Goal: Transaction & Acquisition: Purchase product/service

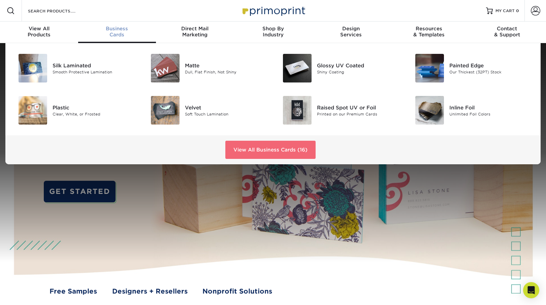
click at [247, 146] on link "View All Business Cards (16)" at bounding box center [270, 150] width 90 height 18
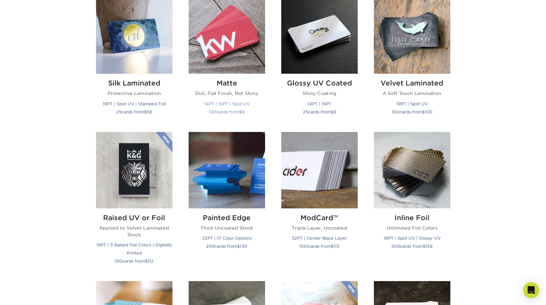
scroll to position [330, 0]
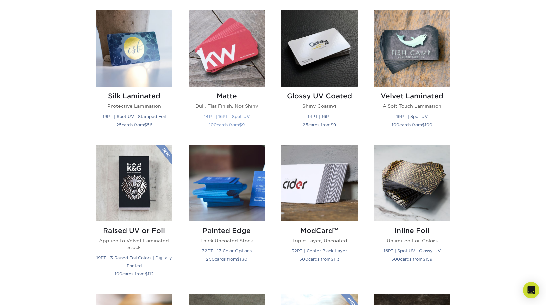
click at [226, 48] on img at bounding box center [227, 48] width 76 height 76
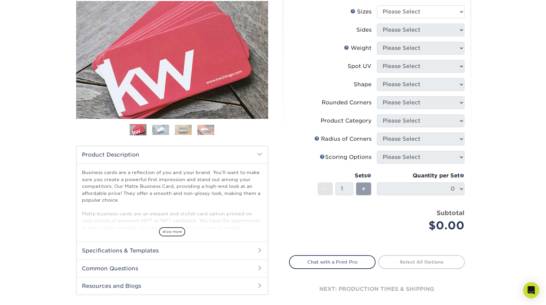
scroll to position [83, 0]
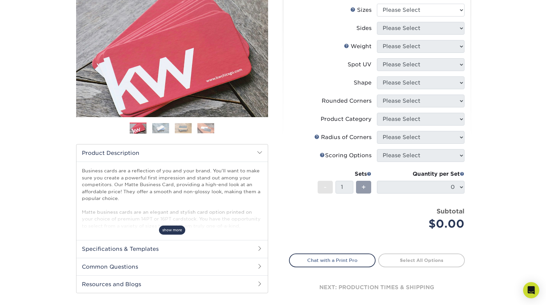
click at [170, 232] on span "show more" at bounding box center [172, 230] width 26 height 9
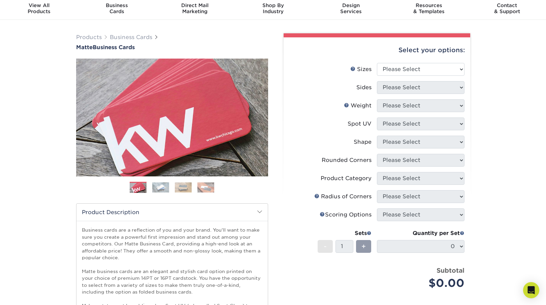
scroll to position [22, 0]
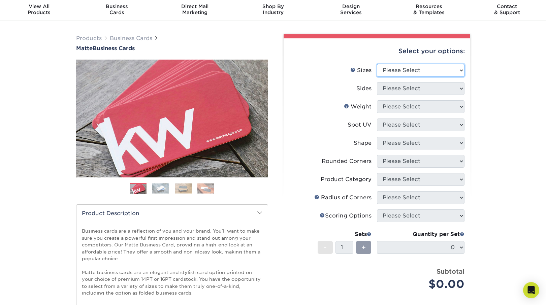
click at [398, 71] on select "Please Select 1.5" x 3.5" - Mini 1.75" x 3.5" - Mini 2" x 2" - Square 2" x 3" -…" at bounding box center [421, 70] width 88 height 13
select select "2.00x3.50"
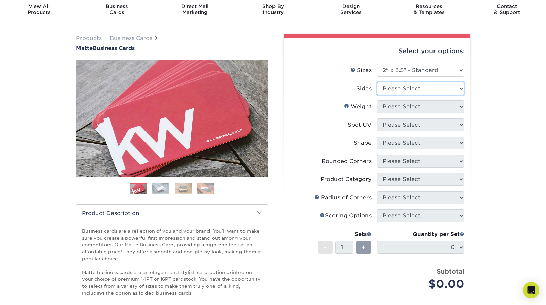
click at [394, 88] on select "Please Select Print Both Sides Print Front Only" at bounding box center [421, 88] width 88 height 13
select select "13abbda7-1d64-4f25-8bb2-c179b224825d"
click at [398, 103] on select "Please Select 16PT 14PT" at bounding box center [421, 106] width 88 height 13
select select "16PT"
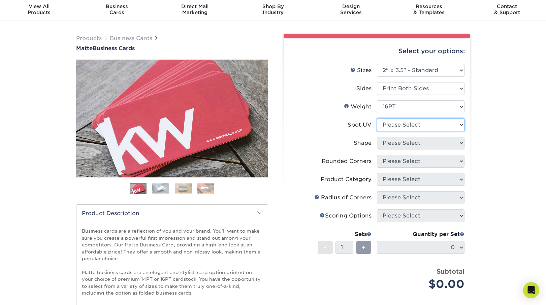
click at [394, 123] on select "Please Select No Spot UV Front and Back (Both Sides) Front Only Back Only" at bounding box center [421, 125] width 88 height 13
select select "3"
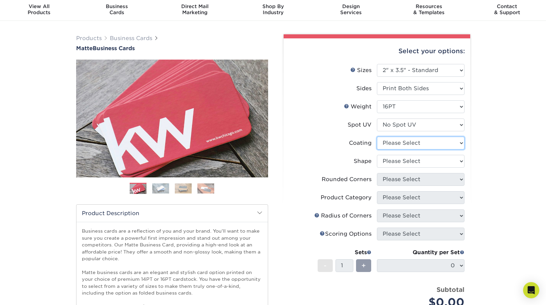
click at [386, 146] on select at bounding box center [421, 143] width 88 height 13
select select "121bb7b5-3b4d-429f-bd8d-bbf80e953313"
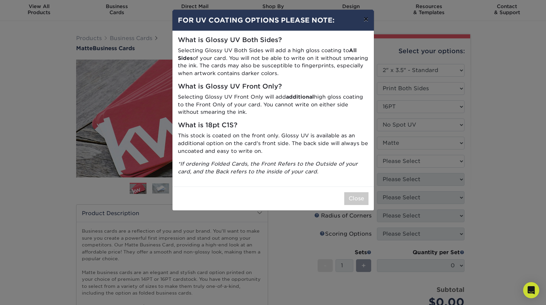
click at [366, 18] on button "×" at bounding box center [365, 19] width 15 height 19
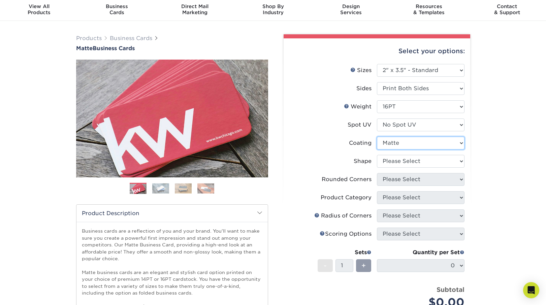
click at [397, 142] on select at bounding box center [421, 143] width 88 height 13
click at [159, 186] on img at bounding box center [160, 188] width 17 height 10
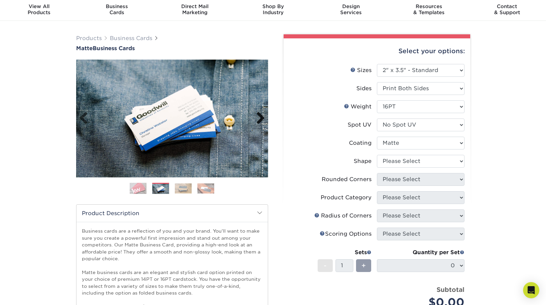
click at [261, 117] on link "Next" at bounding box center [257, 118] width 13 height 13
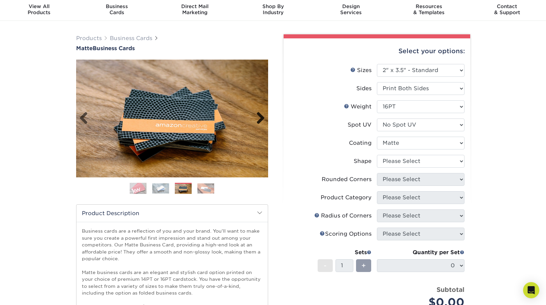
click at [261, 117] on link "Next" at bounding box center [257, 118] width 13 height 13
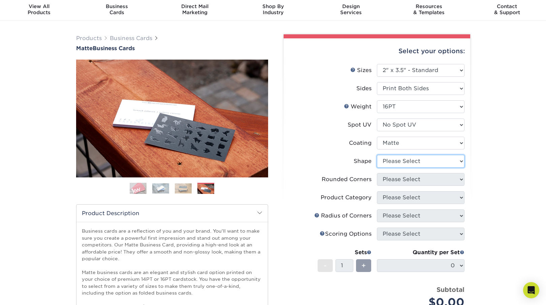
click at [396, 160] on select "Please Select Standard Oval" at bounding box center [421, 161] width 88 height 13
select select "standard"
click at [386, 181] on select "Please Select Yes - Round 2 Corners Yes - Round 4 Corners No" at bounding box center [421, 179] width 88 height 13
select select "0"
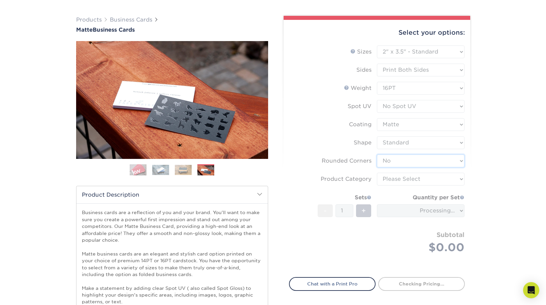
scroll to position [43, 0]
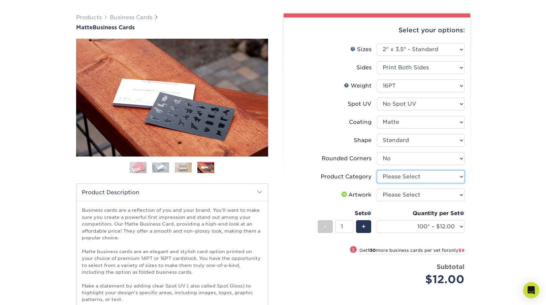
click at [404, 176] on select "Please Select Business Cards" at bounding box center [421, 176] width 88 height 13
select select "3b5148f1-0588-4f88-a218-97bcfdce65c1"
click at [406, 195] on select "Please Select I will upload files I need a design - $100" at bounding box center [421, 195] width 88 height 13
select select "upload"
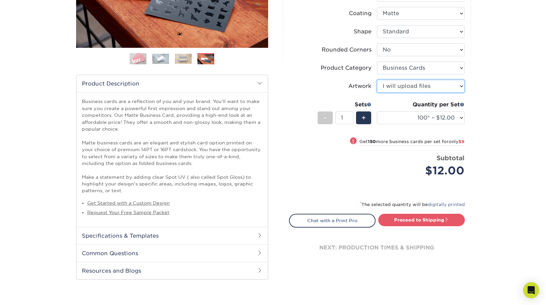
scroll to position [153, 0]
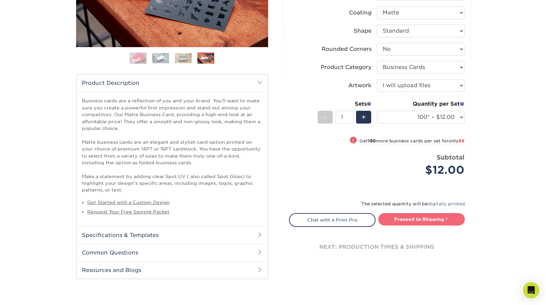
click at [412, 222] on link "Proceed to Shipping" at bounding box center [421, 219] width 87 height 12
type input "Set 1"
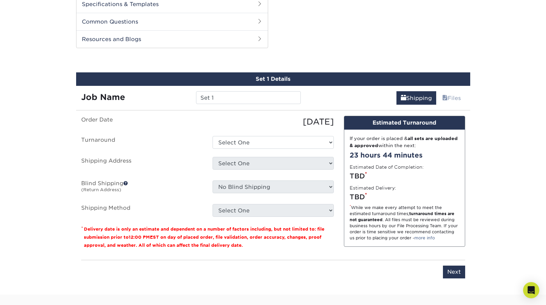
scroll to position [399, 0]
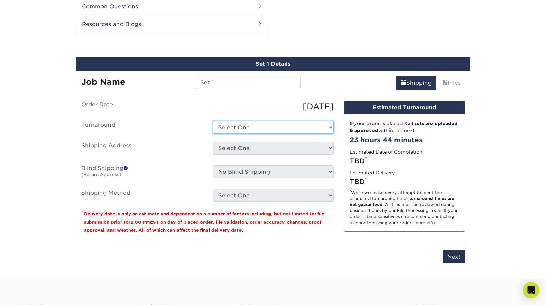
click at [273, 125] on select "Select One 2-4 Business Days 2 Day Next Business Day" at bounding box center [273, 127] width 121 height 13
select select "47dbf4b1-3bfd-4687-b793-fcd3ee179f06"
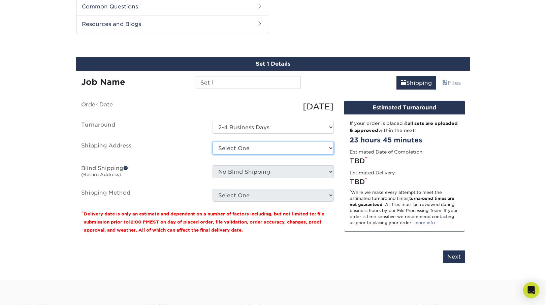
click at [250, 149] on select "Select One + Add New Address - Login" at bounding box center [273, 148] width 121 height 13
select select "-1"
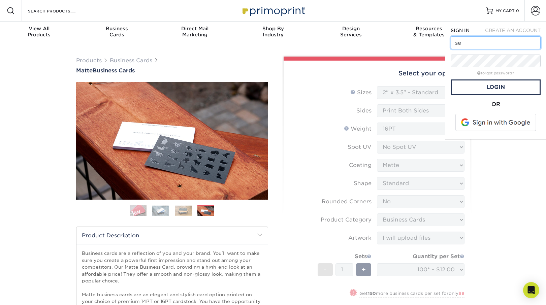
type input "s"
type input "pressfriendsmachine@gmail.com"
click at [489, 89] on link "Login" at bounding box center [496, 87] width 90 height 15
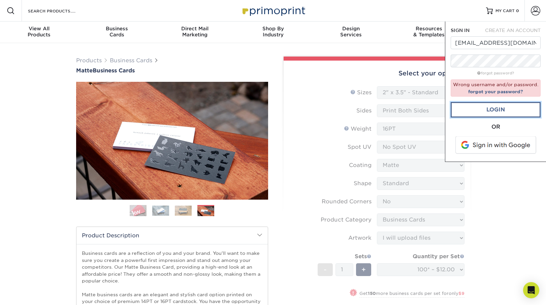
click at [491, 109] on link "Login" at bounding box center [496, 109] width 90 height 15
click at [483, 108] on link "Login" at bounding box center [496, 109] width 90 height 15
click at [485, 112] on link "Login" at bounding box center [496, 109] width 90 height 15
click at [534, 10] on span at bounding box center [535, 10] width 9 height 9
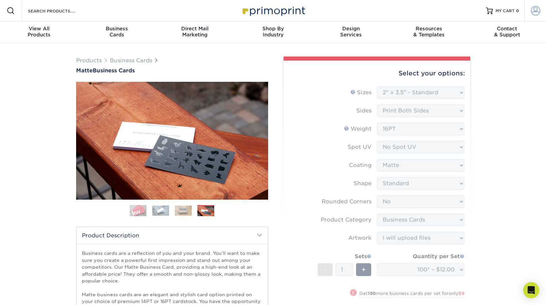
click at [535, 9] on span at bounding box center [535, 10] width 9 height 9
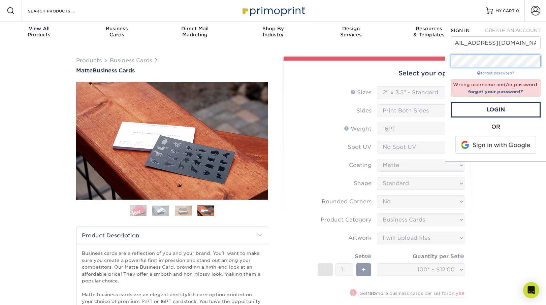
scroll to position [0, 0]
click at [497, 112] on link "Login" at bounding box center [496, 109] width 90 height 15
click at [483, 110] on link "Login" at bounding box center [496, 109] width 90 height 15
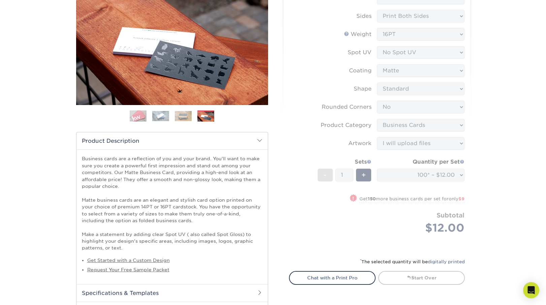
scroll to position [99, 0]
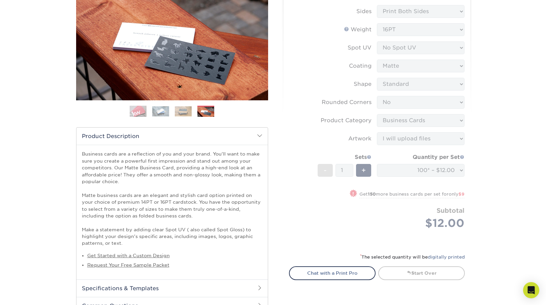
click at [300, 114] on form "Sizes Help Sizes Please Select 1.5" x 3.5" - Mini 1.75" x 3.5" - Mini 2" x 2" -…" at bounding box center [377, 116] width 176 height 258
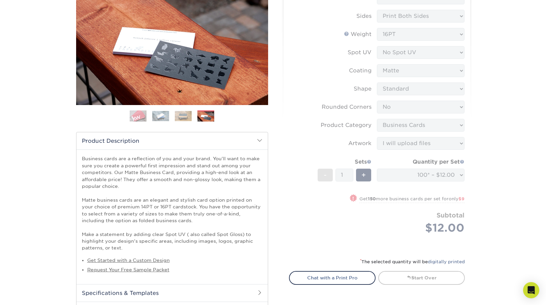
scroll to position [0, 0]
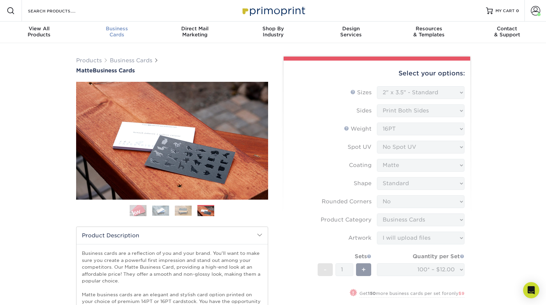
click at [115, 33] on div "Business Cards" at bounding box center [117, 32] width 78 height 12
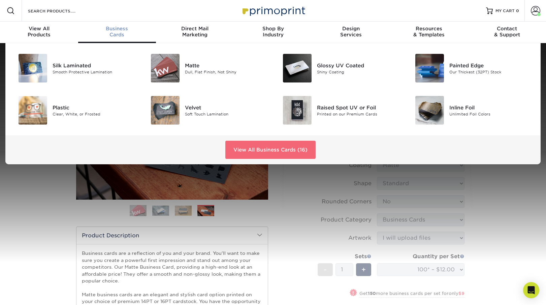
click at [259, 153] on link "View All Business Cards (16)" at bounding box center [270, 150] width 90 height 18
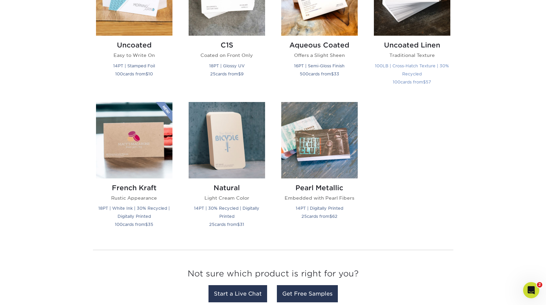
scroll to position [666, 0]
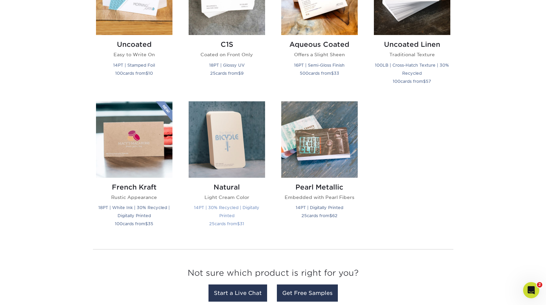
click at [234, 148] on img at bounding box center [227, 139] width 76 height 76
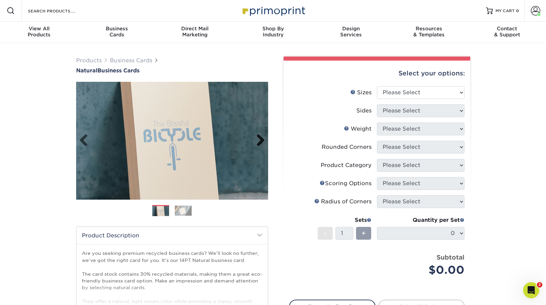
click at [259, 141] on link "Next" at bounding box center [257, 140] width 13 height 13
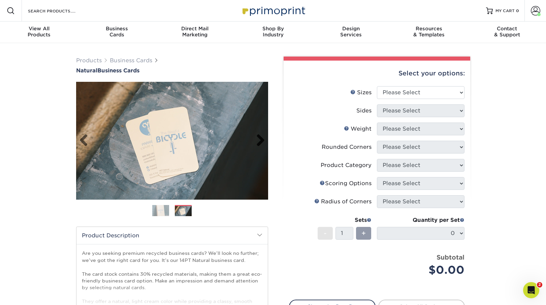
click at [259, 141] on link "Next" at bounding box center [257, 140] width 13 height 13
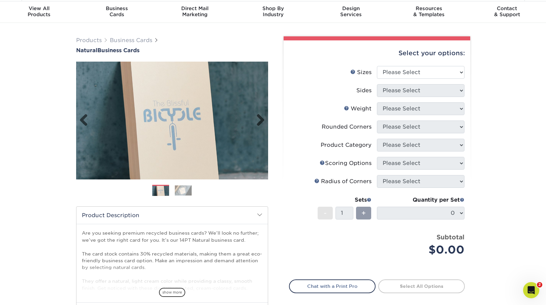
scroll to position [32, 0]
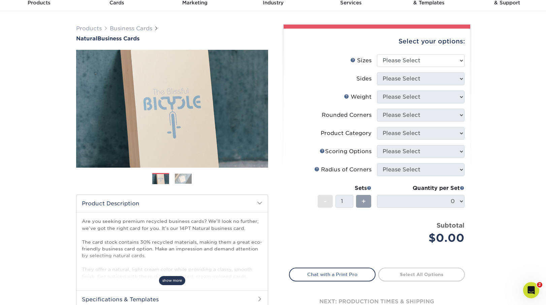
click at [177, 278] on span "show more" at bounding box center [172, 280] width 26 height 9
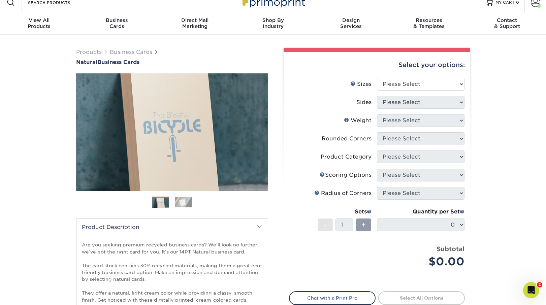
scroll to position [0, 0]
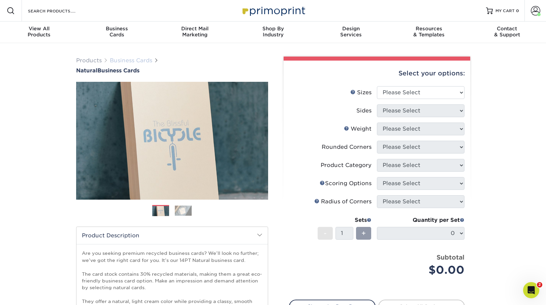
click at [131, 60] on link "Business Cards" at bounding box center [131, 60] width 42 height 6
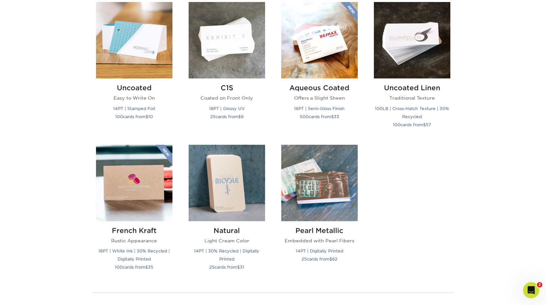
scroll to position [623, 0]
click at [423, 50] on img at bounding box center [412, 40] width 76 height 76
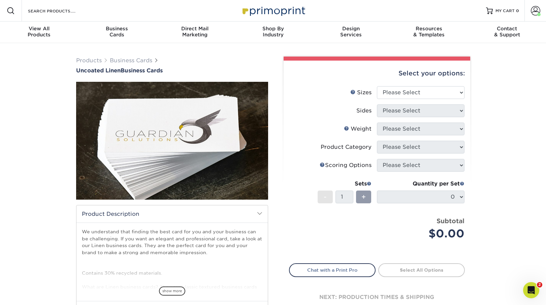
click at [201, 130] on img at bounding box center [172, 141] width 192 height 192
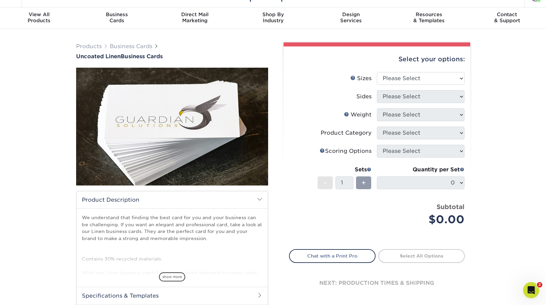
scroll to position [25, 0]
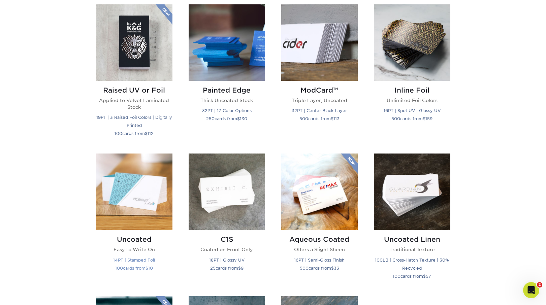
scroll to position [472, 0]
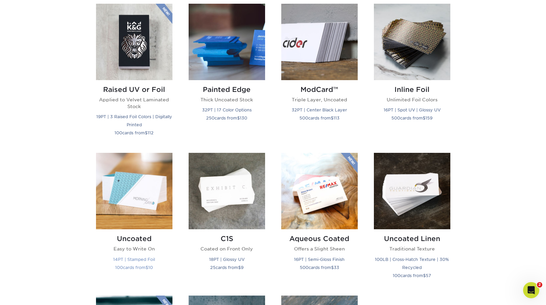
click at [142, 193] on img at bounding box center [134, 191] width 76 height 76
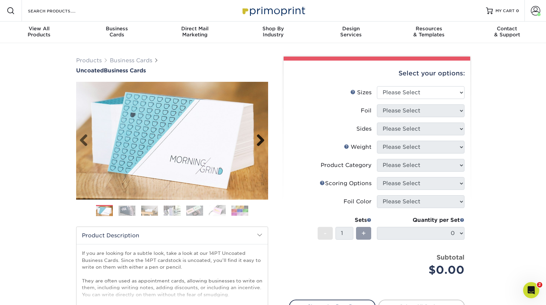
click at [262, 141] on link "Next" at bounding box center [257, 140] width 13 height 13
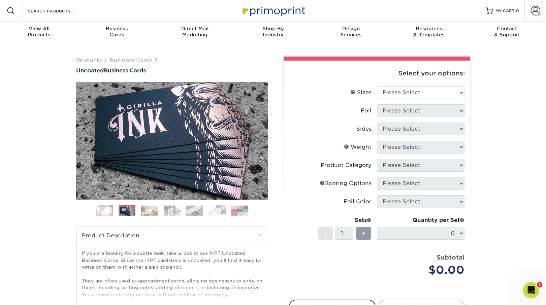
click at [236, 212] on img at bounding box center [239, 210] width 17 height 10
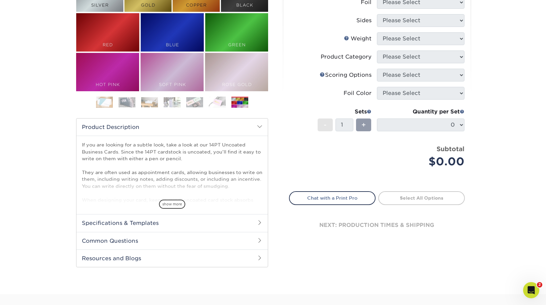
scroll to position [114, 0]
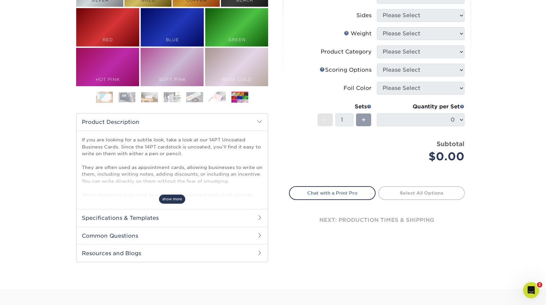
click at [169, 202] on span "show more" at bounding box center [172, 199] width 26 height 9
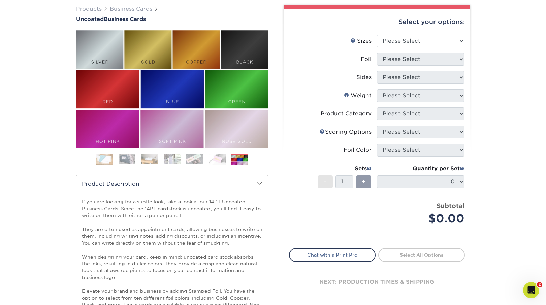
scroll to position [42, 0]
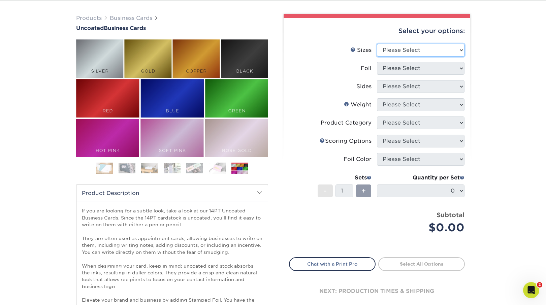
click at [387, 52] on select "Please Select 1.5" x 3.5" - Mini 1.75" x 3.5" - Mini 2" x 3.5" - Standard 2" x …" at bounding box center [421, 50] width 88 height 13
select select "2.00x3.50"
click at [401, 69] on select "Please Select Yes No" at bounding box center [421, 68] width 88 height 13
select select "0"
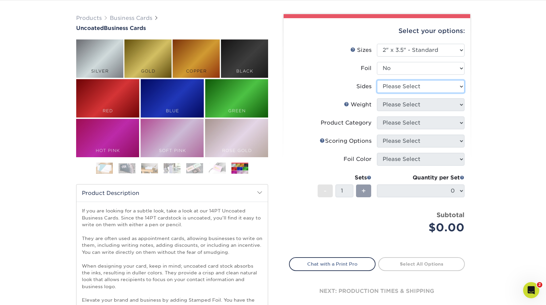
click at [400, 85] on select "Please Select Print Both Sides Print Front Only" at bounding box center [421, 86] width 88 height 13
select select "13abbda7-1d64-4f25-8bb2-c179b224825d"
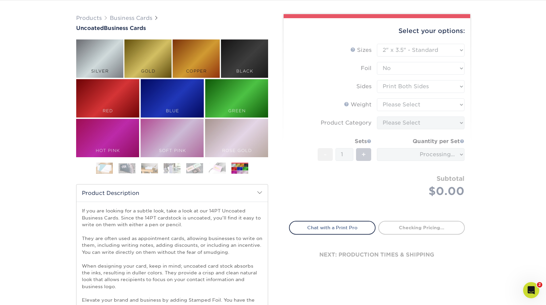
click at [395, 105] on form "Sizes Help Sizes Please Select 1.5" x 3.5" - Mini 1.75" x 3.5" - Mini 2" x 3.5"…" at bounding box center [377, 128] width 176 height 169
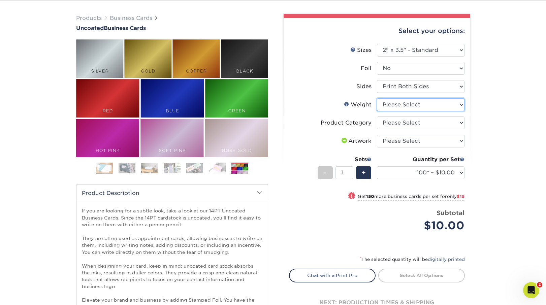
click at [407, 108] on select "Please Select 14PT Uncoated" at bounding box center [421, 104] width 88 height 13
select select "14PT Uncoated"
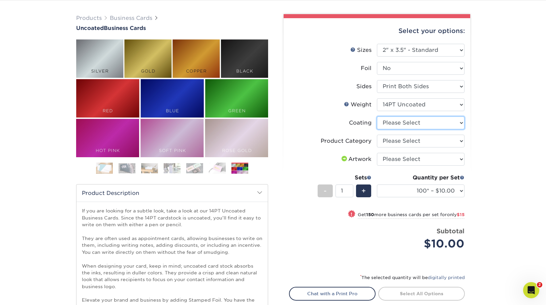
click at [417, 122] on select at bounding box center [421, 123] width 88 height 13
select select "3e7618de-abca-4bda-9f97-8b9129e913d8"
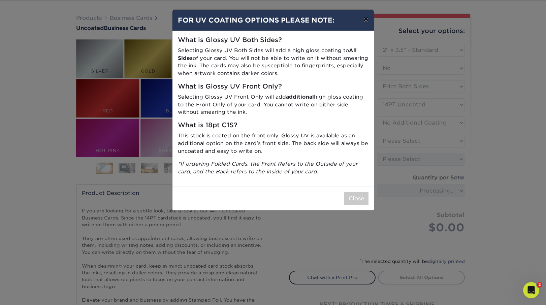
click at [368, 19] on button "×" at bounding box center [365, 19] width 15 height 19
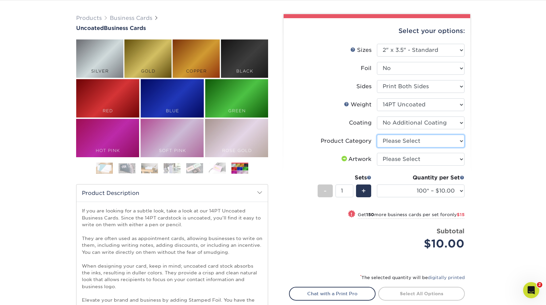
click at [411, 142] on select "Please Select Business Cards" at bounding box center [421, 141] width 88 height 13
select select "3b5148f1-0588-4f88-a218-97bcfdce65c1"
click at [415, 162] on select "Please Select I will upload files I need a design - $100" at bounding box center [421, 159] width 88 height 13
select select "upload"
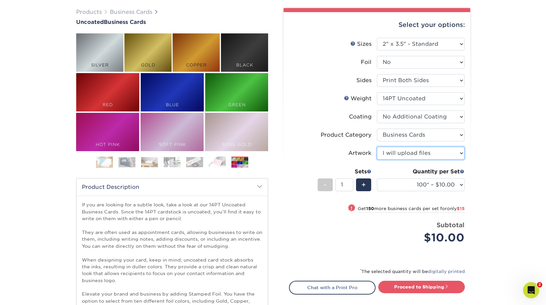
scroll to position [40, 0]
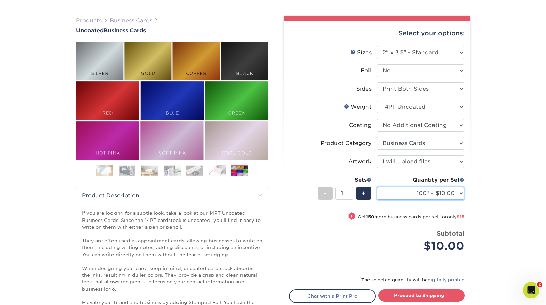
click at [416, 193] on select "100* – $10.00 250* – $25.00 500 – $50.00 1000 – $72.00 2500 – $125.00 5000 – $1…" at bounding box center [421, 193] width 88 height 13
click at [409, 294] on link "Proceed to Shipping" at bounding box center [421, 295] width 87 height 12
type input "Set 1"
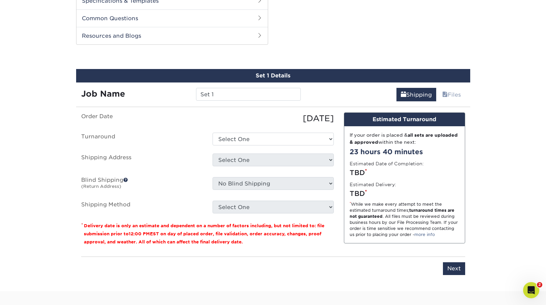
scroll to position [419, 0]
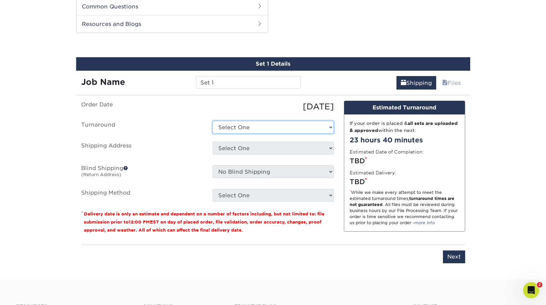
click at [249, 130] on select "Select One 2-4 Business Days 2 Day Next Business Day" at bounding box center [273, 127] width 121 height 13
select select "4c2c72ee-1c68-4ec0-9d3e-319953a38893"
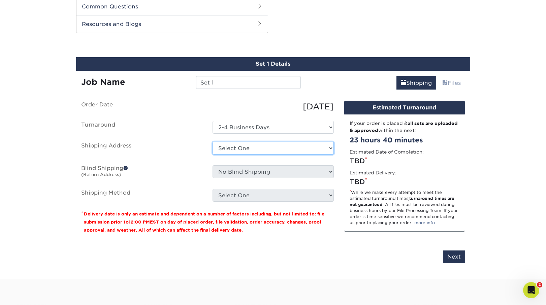
click at [233, 147] on select "Select One Press Friends + Add New Address" at bounding box center [273, 148] width 121 height 13
select select "283915"
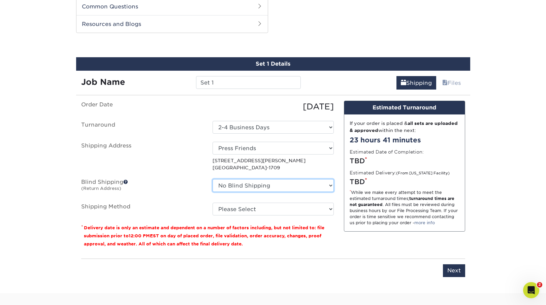
click at [330, 184] on select "No Blind Shipping Press Friends + Add New Address" at bounding box center [273, 185] width 121 height 13
select select "283915"
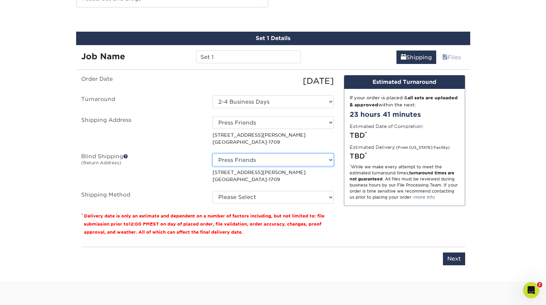
scroll to position [448, 0]
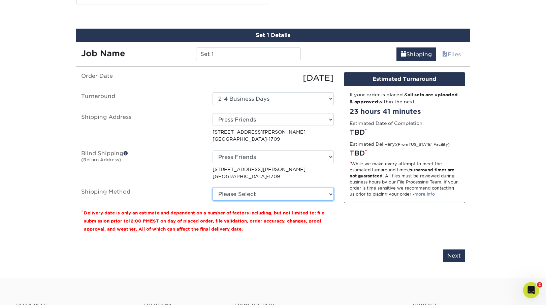
click at [288, 192] on select "Please Select Ground Shipping (+$7.84) 3 Day Shipping Service (+$15.36) 2 Day A…" at bounding box center [273, 194] width 121 height 13
select select "03"
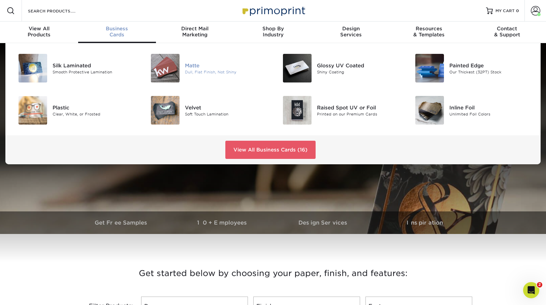
click at [167, 73] on img at bounding box center [165, 68] width 29 height 29
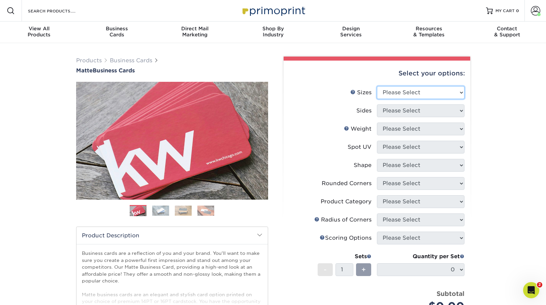
click at [397, 90] on select "Please Select 1.5" x 3.5" - Mini 1.75" x 3.5" - Mini 2" x 2" - Square 2" x 3" -…" at bounding box center [421, 92] width 88 height 13
select select "2.00x3.50"
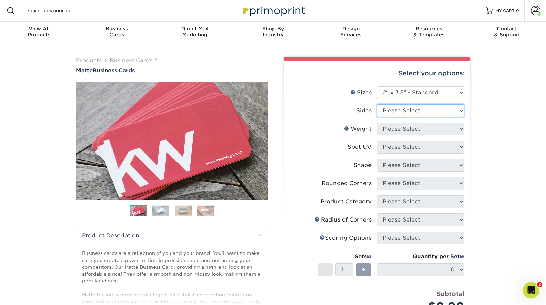
click at [403, 113] on select "Please Select Print Both Sides Print Front Only" at bounding box center [421, 110] width 88 height 13
select select "13abbda7-1d64-4f25-8bb2-c179b224825d"
click at [396, 127] on select "Please Select 16PT 14PT" at bounding box center [421, 129] width 88 height 13
select select "16PT"
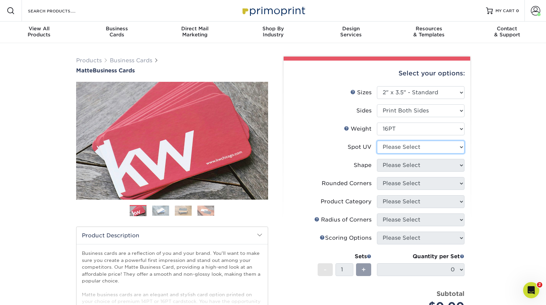
click at [389, 151] on select "Please Select No Spot UV Front and Back (Both Sides) Front Only Back Only" at bounding box center [421, 147] width 88 height 13
select select "3"
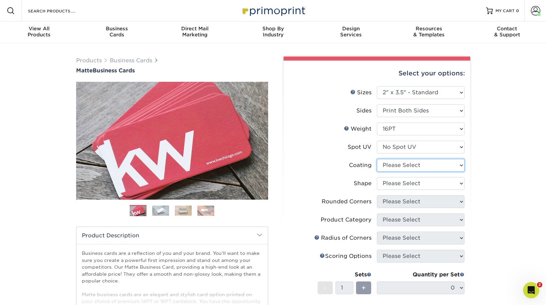
click at [394, 168] on select at bounding box center [421, 165] width 88 height 13
select select "121bb7b5-3b4d-429f-bd8d-bbf80e953313"
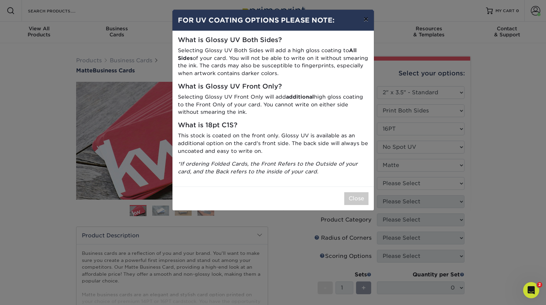
click at [365, 18] on button "×" at bounding box center [365, 19] width 15 height 19
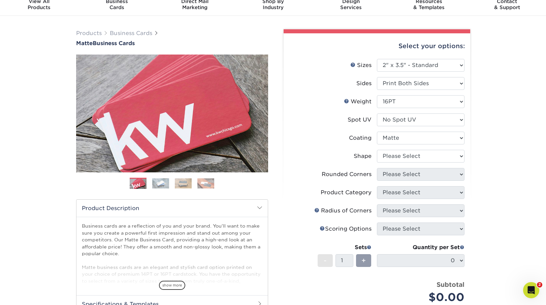
scroll to position [29, 0]
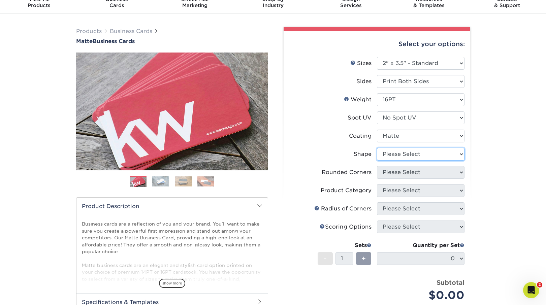
click at [398, 153] on select "Please Select Standard Oval" at bounding box center [421, 154] width 88 height 13
select select "standard"
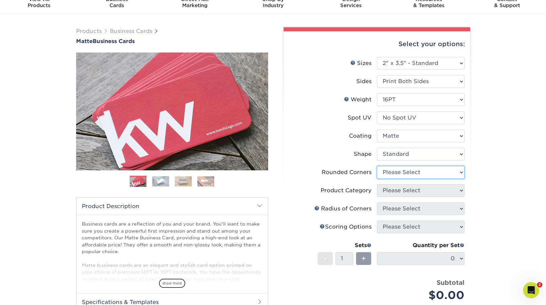
click at [397, 176] on select "Please Select Yes - Round 2 Corners Yes - Round 4 Corners No" at bounding box center [421, 172] width 88 height 13
select select "0"
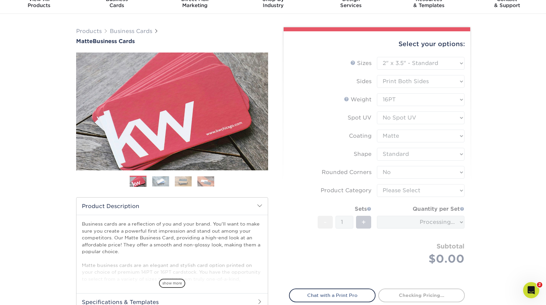
click at [399, 189] on form "Sizes Help Sizes Please Select 1.5" x 3.5" - Mini 1.75" x 3.5" - Mini 2" x 2" -…" at bounding box center [377, 169] width 176 height 224
click at [401, 190] on form "Sizes Help Sizes Please Select 1.5" x 3.5" - Mini 1.75" x 3.5" - Mini 2" x 2" -…" at bounding box center [377, 169] width 176 height 224
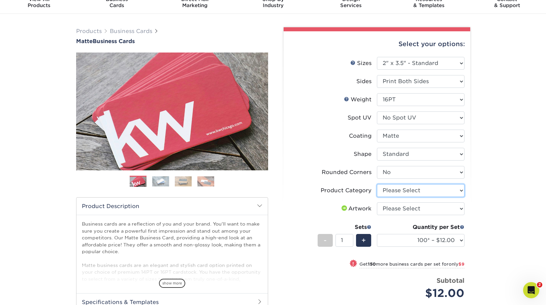
click at [403, 188] on select "Please Select Business Cards" at bounding box center [421, 190] width 88 height 13
select select "3b5148f1-0588-4f88-a218-97bcfdce65c1"
click at [402, 207] on select "Please Select I will upload files I need a design - $100" at bounding box center [421, 208] width 88 height 13
select select "upload"
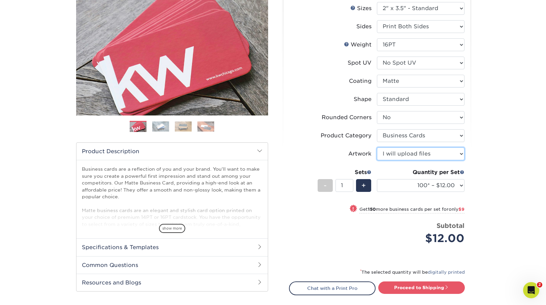
scroll to position [86, 0]
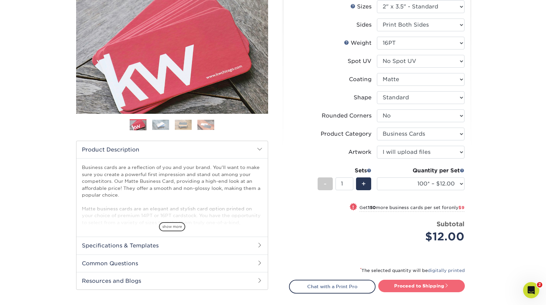
click at [430, 285] on link "Proceed to Shipping" at bounding box center [421, 286] width 87 height 12
type input "Set 1"
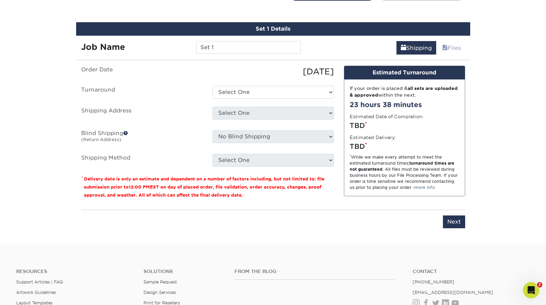
scroll to position [384, 0]
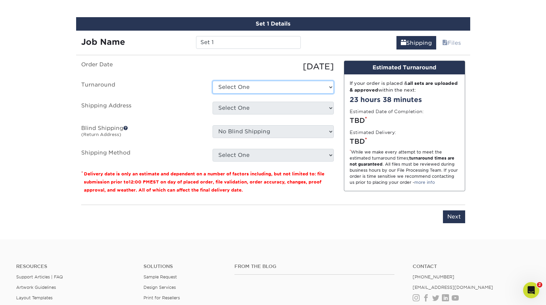
click at [290, 89] on select "Select One 2-4 Business Days 2 Day Next Business Day" at bounding box center [273, 87] width 121 height 13
select select "47dbf4b1-3bfd-4687-b793-fcd3ee179f06"
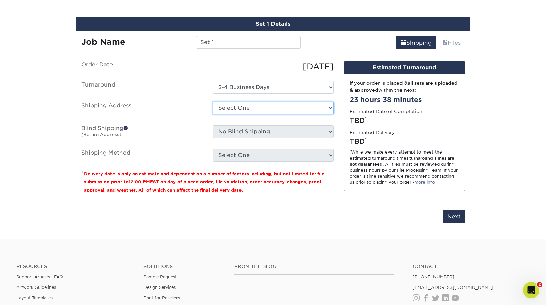
click at [277, 108] on select "Select One Press Friends + Add New Address" at bounding box center [273, 108] width 121 height 13
select select "283915"
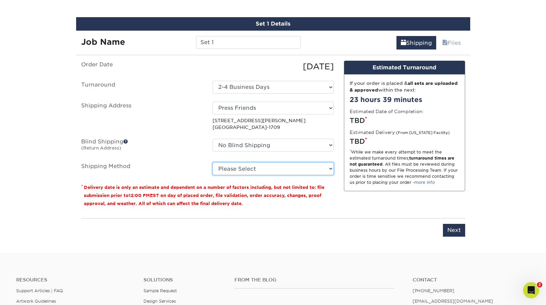
click at [262, 168] on select "Please Select Ground Shipping (+$7.84) 3 Day Shipping Service (+$15.36) 2 Day A…" at bounding box center [273, 168] width 121 height 13
select select "03"
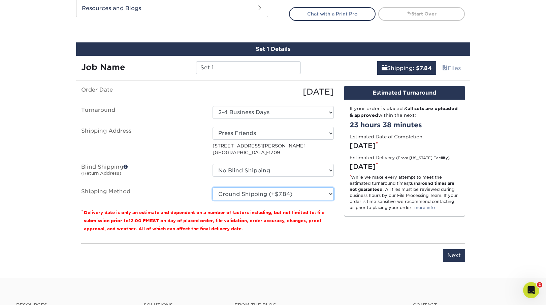
scroll to position [358, 0]
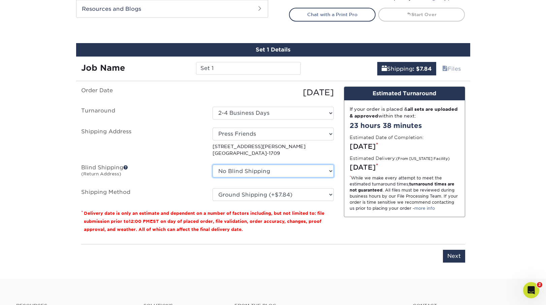
click at [299, 169] on select "No Blind Shipping Press Friends + Add New Address" at bounding box center [273, 171] width 121 height 13
select select "283915"
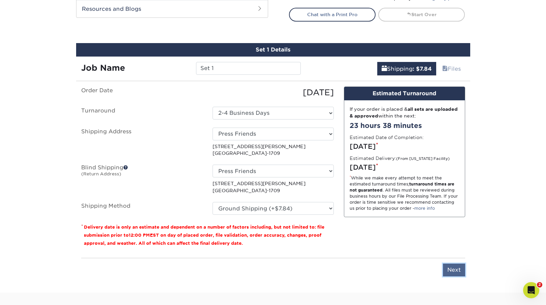
click at [454, 268] on input "Next" at bounding box center [454, 270] width 22 height 13
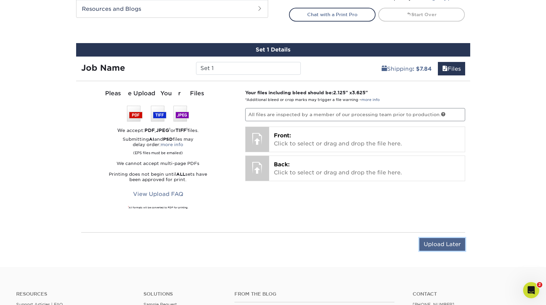
click at [439, 243] on input "Upload Later" at bounding box center [442, 244] width 46 height 13
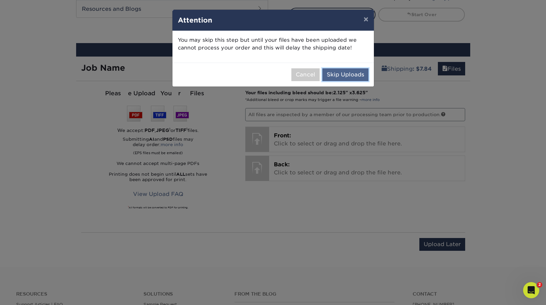
click at [340, 75] on button "Skip Uploads" at bounding box center [345, 74] width 46 height 13
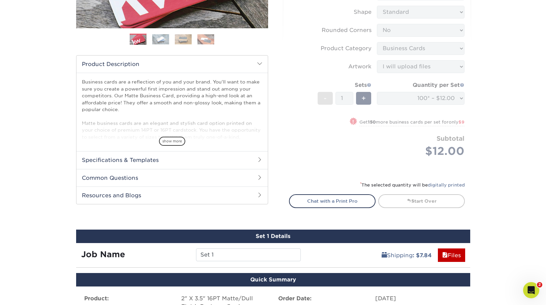
scroll to position [0, 0]
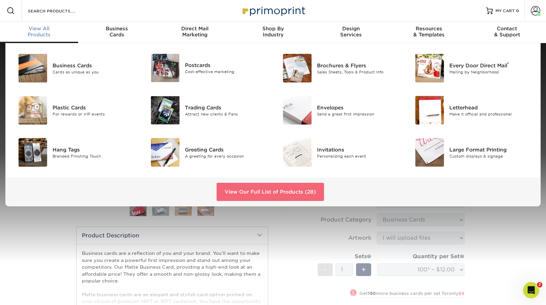
click at [236, 194] on link "View Our Full List of Products (28)" at bounding box center [270, 192] width 107 height 18
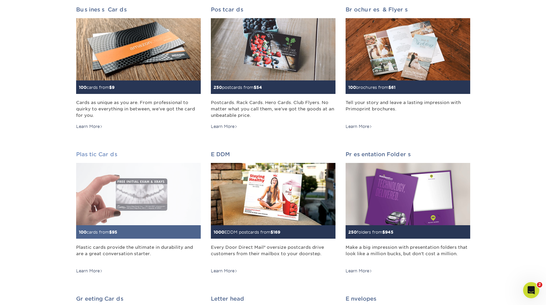
scroll to position [107, 0]
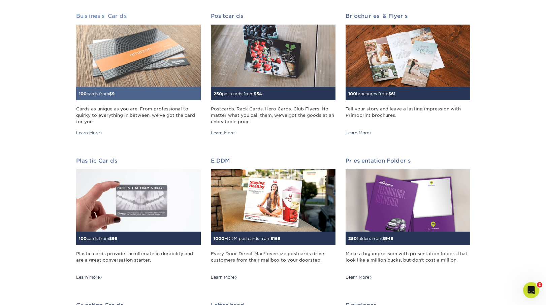
click at [133, 70] on img at bounding box center [138, 56] width 125 height 62
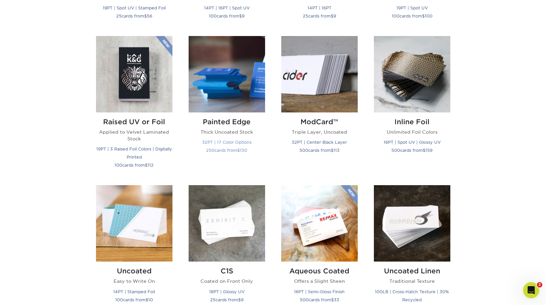
scroll to position [436, 0]
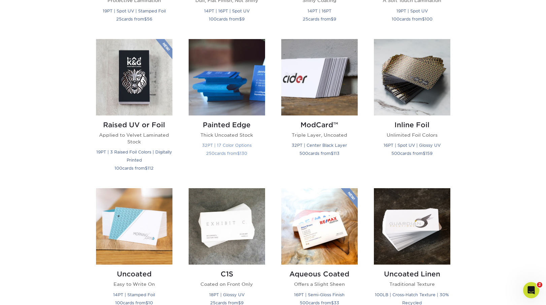
click at [232, 82] on img at bounding box center [227, 77] width 76 height 76
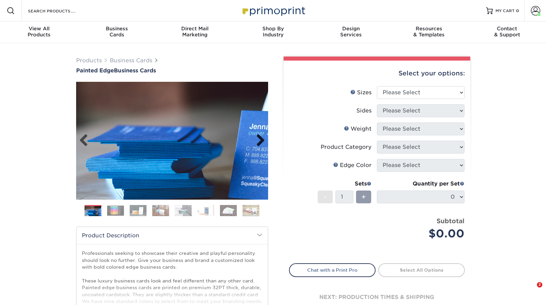
click at [261, 140] on link "Next" at bounding box center [257, 140] width 13 height 13
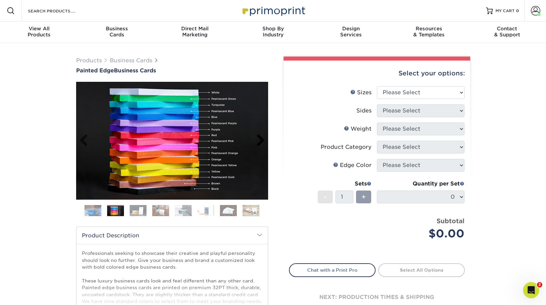
click at [261, 140] on link "Next" at bounding box center [257, 140] width 13 height 13
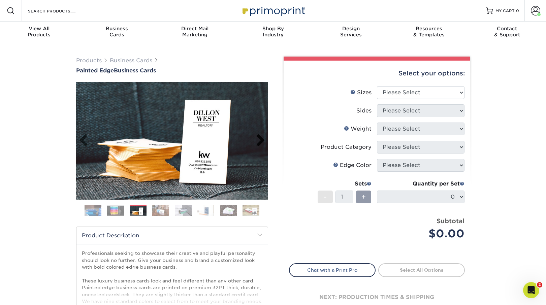
click at [261, 140] on link "Next" at bounding box center [257, 140] width 13 height 13
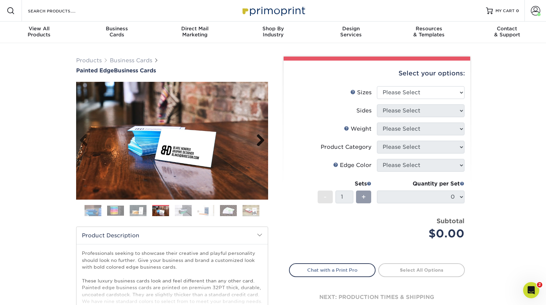
click at [261, 140] on link "Next" at bounding box center [257, 140] width 13 height 13
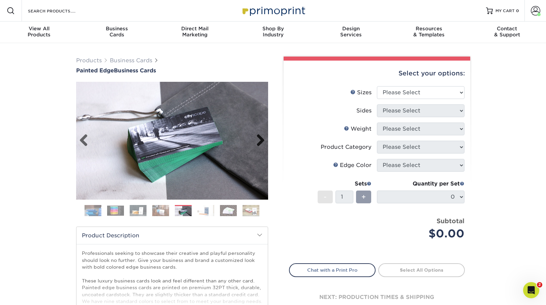
click at [261, 140] on link "Next" at bounding box center [257, 140] width 13 height 13
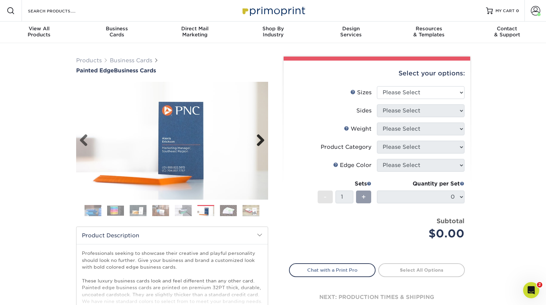
click at [261, 140] on link "Next" at bounding box center [257, 140] width 13 height 13
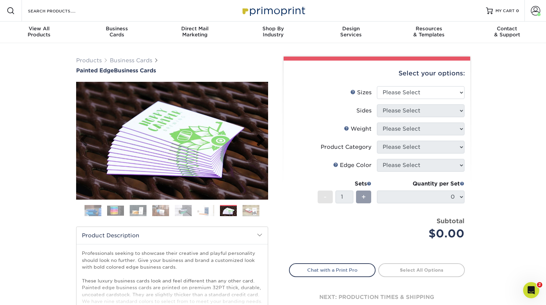
click at [261, 140] on link "Next" at bounding box center [257, 140] width 13 height 13
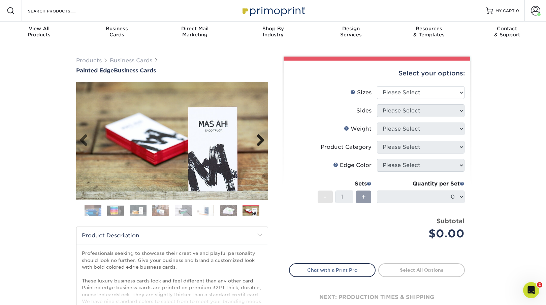
click at [261, 140] on link "Next" at bounding box center [257, 140] width 13 height 13
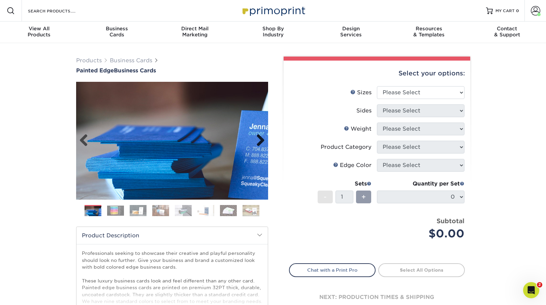
click at [261, 140] on link "Next" at bounding box center [257, 140] width 13 height 13
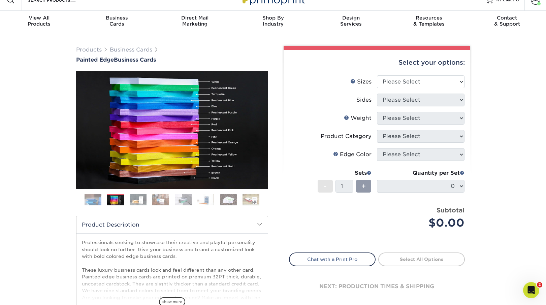
scroll to position [8, 0]
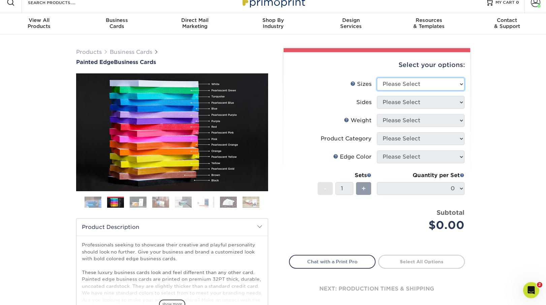
click at [392, 86] on select "Please Select 2" x 3.5" - Standard 2.125" x 3.375" - European 2.5" x 2.5" - Squ…" at bounding box center [421, 84] width 88 height 13
select select "2.00x3.50"
click at [394, 103] on select "Please Select Print Both Sides Print Front Only" at bounding box center [421, 102] width 88 height 13
select select "13abbda7-1d64-4f25-8bb2-c179b224825d"
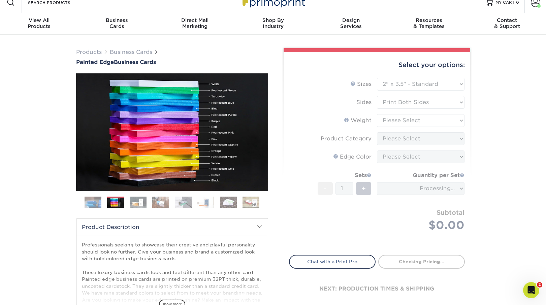
drag, startPoint x: 390, startPoint y: 121, endPoint x: 390, endPoint y: 117, distance: 3.7
click at [390, 121] on form "Sizes Help Sizes Please Select 2" x 3.5" - Standard 2.125" x 3.375" - European …" at bounding box center [377, 162] width 176 height 169
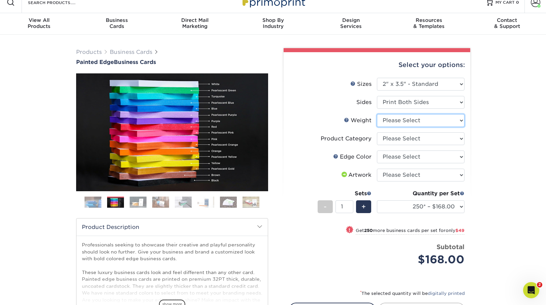
click at [399, 123] on select "Please Select 32PTUC" at bounding box center [421, 120] width 88 height 13
select select "32PTUC"
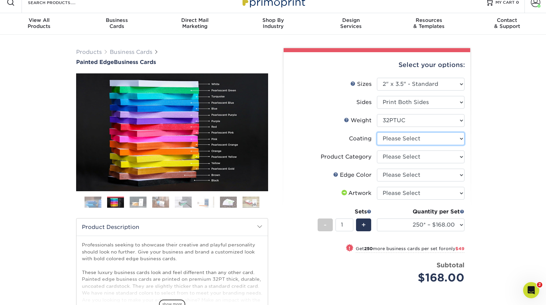
click at [399, 139] on select at bounding box center [421, 138] width 88 height 13
select select "3e7618de-abca-4bda-9f97-8b9129e913d8"
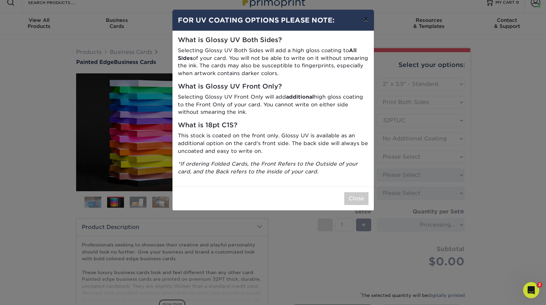
click at [367, 21] on button "×" at bounding box center [365, 19] width 15 height 19
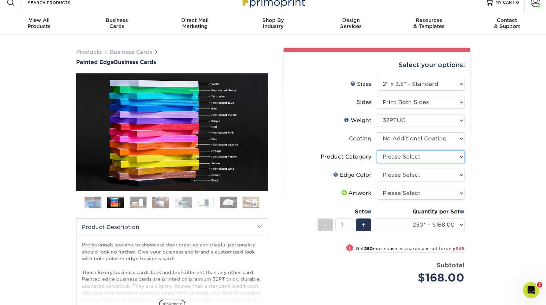
click at [397, 158] on select "Please Select Business Cards" at bounding box center [421, 157] width 88 height 13
select select "3b5148f1-0588-4f88-a218-97bcfdce65c1"
click at [396, 175] on select "Please Select Charcoal Black Brown Blue Pearlescent Blue Pearlescent Gold Pearl…" at bounding box center [421, 175] width 88 height 13
select select "e42633f1-b123-4179-bb8a-cf3a693d9207"
click at [403, 196] on select "Please Select I will upload files I need a design - $100" at bounding box center [421, 193] width 88 height 13
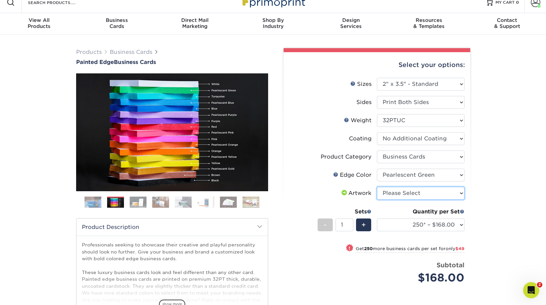
select select "upload"
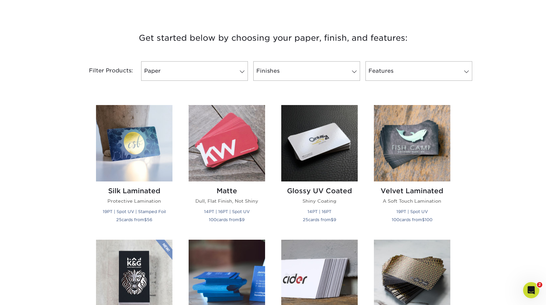
scroll to position [238, 0]
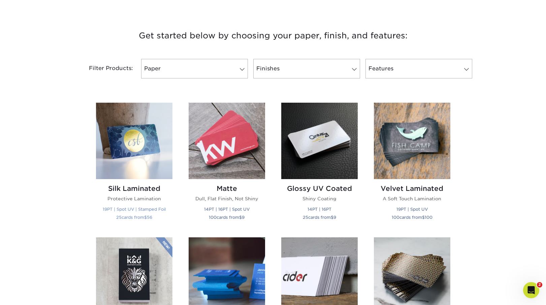
click at [147, 142] on img at bounding box center [134, 141] width 76 height 76
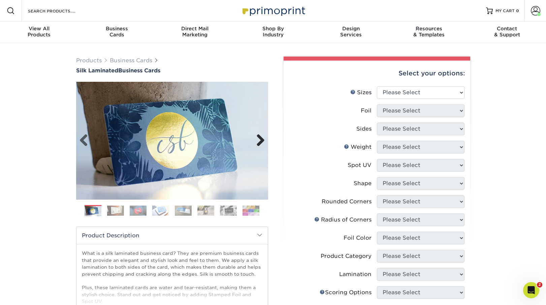
click at [260, 140] on link "Next" at bounding box center [257, 140] width 13 height 13
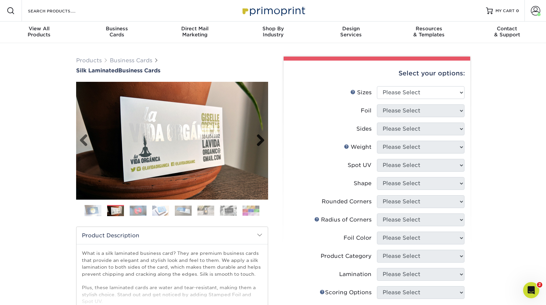
click at [260, 140] on link "Next" at bounding box center [257, 140] width 13 height 13
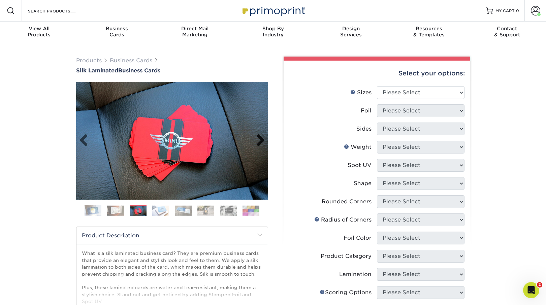
click at [260, 140] on link "Next" at bounding box center [257, 140] width 13 height 13
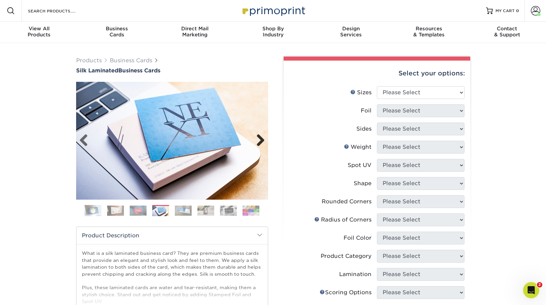
click at [260, 140] on link "Next" at bounding box center [257, 140] width 13 height 13
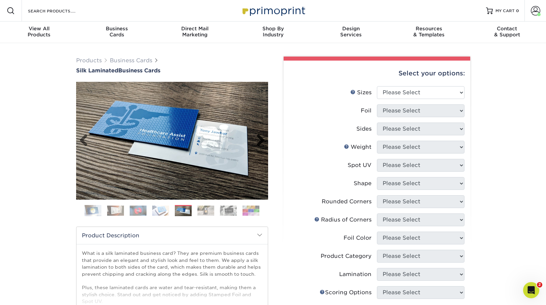
click at [260, 140] on link "Next" at bounding box center [257, 140] width 13 height 13
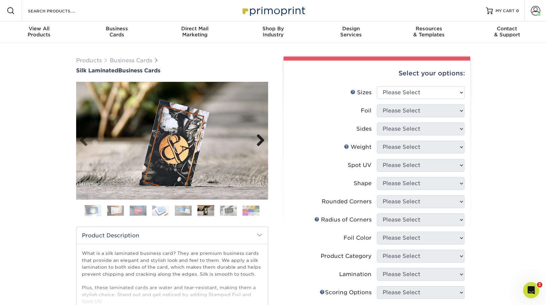
click at [260, 140] on link "Next" at bounding box center [257, 140] width 13 height 13
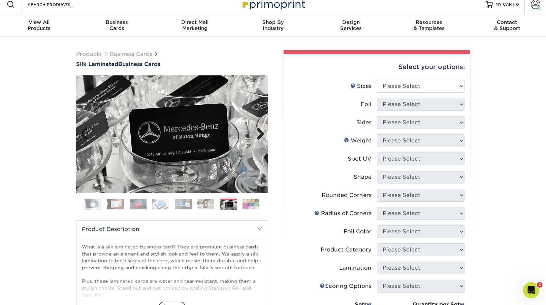
scroll to position [8, 0]
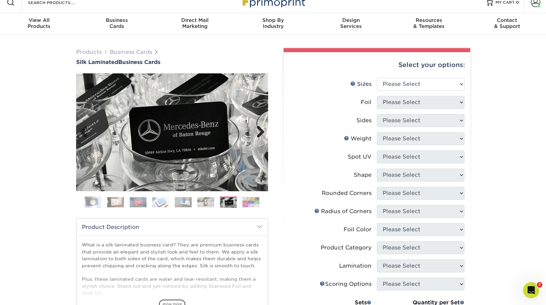
click at [260, 135] on link "Next" at bounding box center [257, 132] width 13 height 13
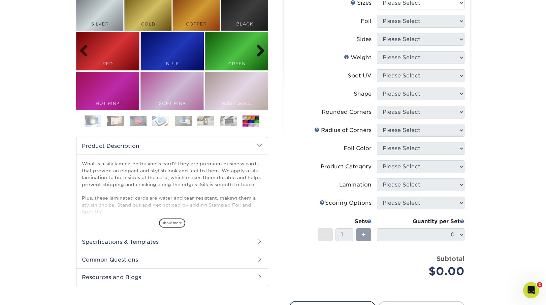
scroll to position [90, 0]
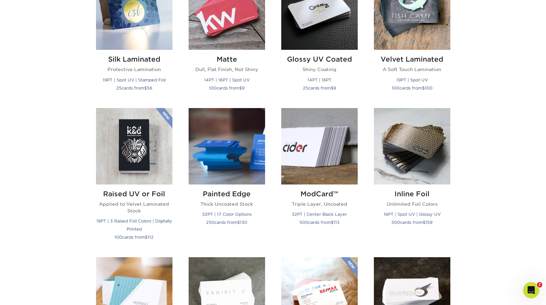
scroll to position [370, 0]
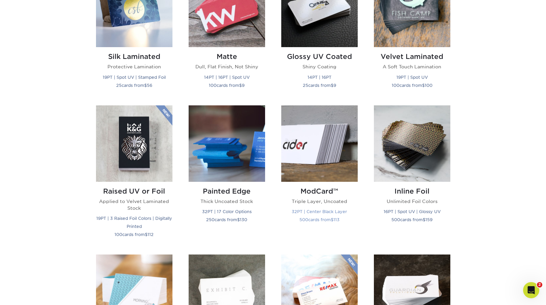
click at [321, 169] on img at bounding box center [319, 143] width 76 height 76
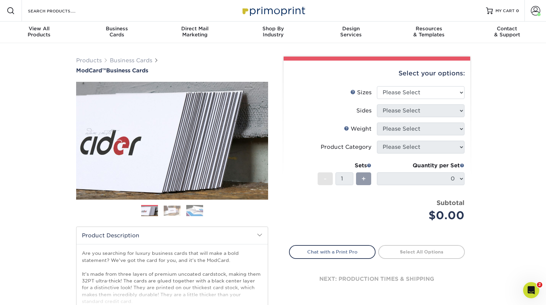
click at [170, 214] on img at bounding box center [172, 210] width 17 height 10
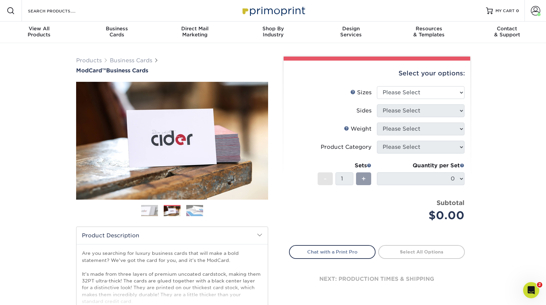
click at [194, 211] on img at bounding box center [194, 211] width 17 height 12
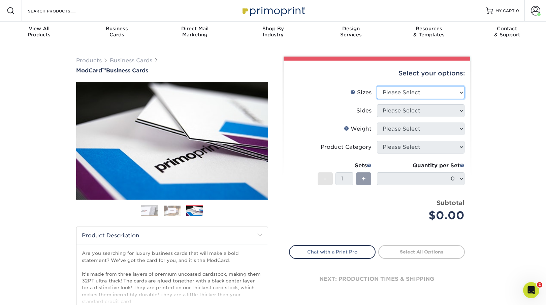
click at [410, 93] on select "Please Select 1.5" x 3.5" - Mini 1.75" x 3.5" - Mini 2" x 2" - Square 2" x 3" -…" at bounding box center [421, 92] width 88 height 13
select select "2.00x3.50"
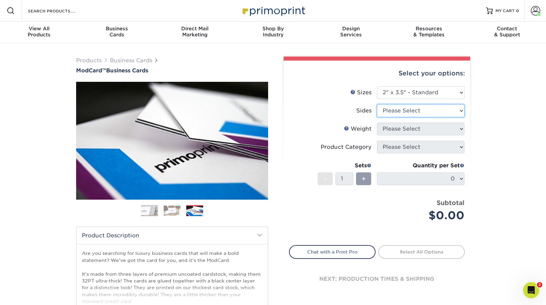
click at [404, 114] on select "Please Select Print Both Sides Print Front Only" at bounding box center [421, 110] width 88 height 13
select select "13abbda7-1d64-4f25-8bb2-c179b224825d"
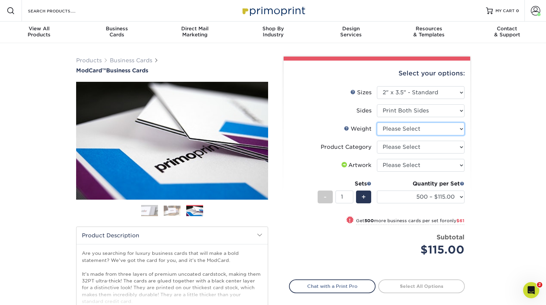
click at [395, 128] on select "Please Select 32PTUCBLK" at bounding box center [421, 129] width 88 height 13
select select "32PTUCBLK"
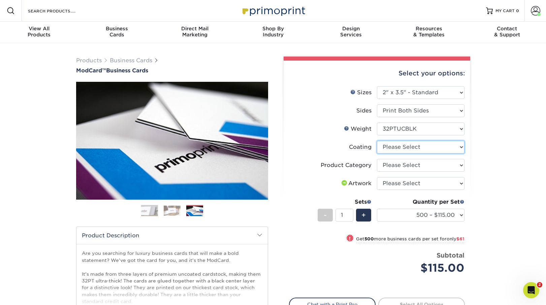
click at [400, 148] on select at bounding box center [421, 147] width 88 height 13
select select "3e7618de-abca-4bda-9f97-8b9129e913d8"
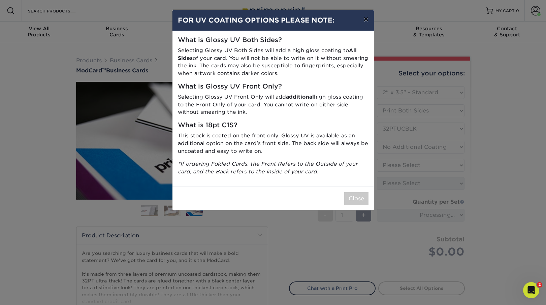
click at [369, 20] on button "×" at bounding box center [365, 19] width 15 height 19
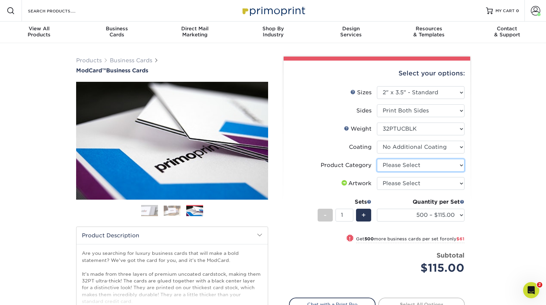
click at [397, 165] on select "Please Select Business Cards" at bounding box center [421, 165] width 88 height 13
select select "3b5148f1-0588-4f88-a218-97bcfdce65c1"
click at [401, 185] on select "Please Select I will upload files I need a design - $100" at bounding box center [421, 183] width 88 height 13
select select "upload"
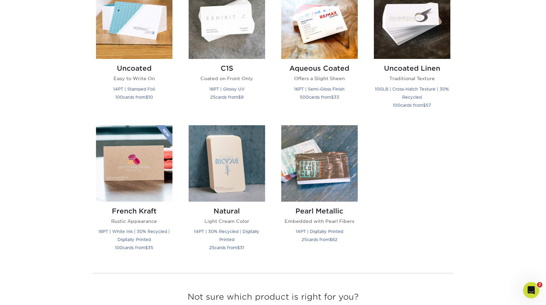
scroll to position [643, 0]
